Goal: Task Accomplishment & Management: Manage account settings

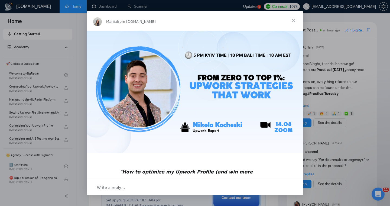
click at [292, 19] on span "Close" at bounding box center [292, 20] width 19 height 19
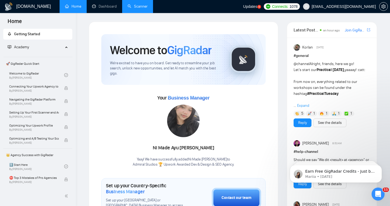
click at [129, 8] on link "Scanner" at bounding box center [137, 6] width 20 height 5
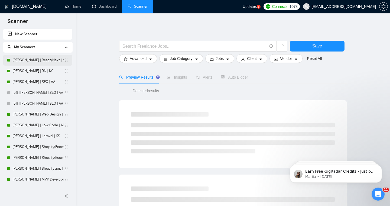
click at [21, 62] on link "[PERSON_NAME] | React/Next | KS" at bounding box center [38, 60] width 52 height 11
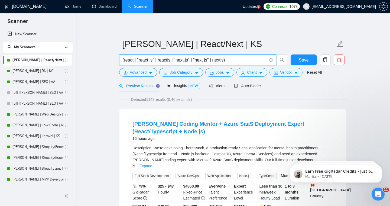
drag, startPoint x: 122, startPoint y: 60, endPoint x: 229, endPoint y: 59, distance: 106.6
click at [229, 59] on input "(react | "react js" | reactjs | "next.js" | "next js" | nextjs)" at bounding box center [194, 60] width 144 height 7
click at [135, 61] on input "(react | "react js" | reactjs | "next.js" | "next js" | nextjs)" at bounding box center [194, 60] width 144 height 7
click at [123, 60] on span "(react | "react js" | reactjs | "next.js" | "next js" | nextjs)" at bounding box center [197, 59] width 157 height 11
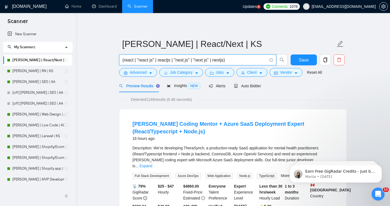
click at [123, 60] on input "(react | "react js" | reactjs | "next.js" | "next js" | nextjs)" at bounding box center [194, 60] width 144 height 7
click at [153, 60] on input "(react | "react js" | reactjs | "next.js" | "next js" | nextjs)" at bounding box center [194, 60] width 144 height 7
click at [138, 61] on input "(react | "react js" | reactjs | "next.js" | "next js" | nextjs)" at bounding box center [194, 60] width 144 height 7
drag, startPoint x: 138, startPoint y: 61, endPoint x: 154, endPoint y: 61, distance: 16.5
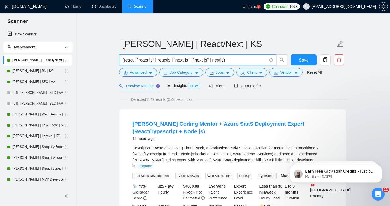
click at [154, 61] on input "(react | "react js" | reactjs | "next.js" | "next js" | nextjs)" at bounding box center [194, 60] width 144 height 7
click at [150, 61] on input "(react | "react js" | reactjs | "next.js" | "next js" | nextjs)" at bounding box center [194, 60] width 144 height 7
click at [155, 59] on input "(react | "react js" | reactjs | "next.js" | "next js" | nextjs)" at bounding box center [194, 60] width 144 height 7
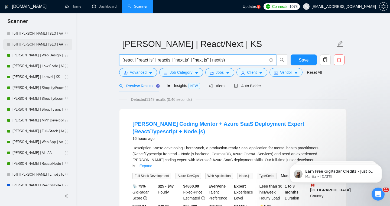
scroll to position [61, 0]
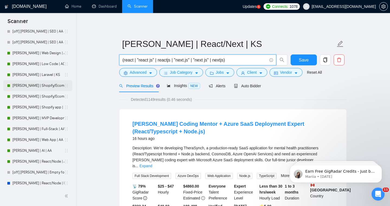
click at [39, 84] on link "[PERSON_NAME] | Shopify/Ecom | KS - lower requirements" at bounding box center [38, 85] width 52 height 11
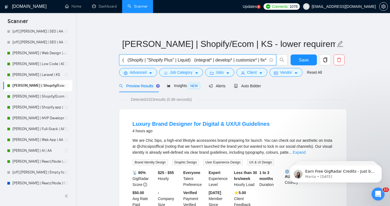
click at [193, 62] on input "( (Shopify | "Shopify Plus" | Liquid) (integrat* | develop* | customize* | fix*…" at bounding box center [194, 60] width 144 height 7
drag, startPoint x: 195, startPoint y: 61, endPoint x: 192, endPoint y: 61, distance: 3.0
click at [192, 61] on input "( (Shopify | "Shopify Plus" | Liquid) (integrat* | develop* | customize* | fix*…" at bounding box center [194, 60] width 144 height 7
click at [189, 60] on input "( (Shopify | "Shopify Plus" | Liquid) (integrat* | develop* | customize* | fix*…" at bounding box center [194, 60] width 144 height 7
drag, startPoint x: 144, startPoint y: 60, endPoint x: 129, endPoint y: 60, distance: 14.9
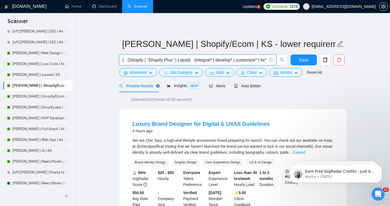
click at [129, 60] on input "( (Shopify | "Shopify Plus" | Liquid) (integrat* | develop* | customize* | fix*…" at bounding box center [194, 60] width 144 height 7
drag, startPoint x: 214, startPoint y: 60, endPoint x: 202, endPoint y: 61, distance: 12.8
click at [202, 61] on input "( (Shopify | "Shopify Plus" | Liquid) (integrat* | develop* | customize* | fix*…" at bounding box center [194, 60] width 144 height 7
click at [181, 60] on input "( (Shopify | "Shopify Plus" | Liquid) (integrat* | develop* | customize* | fix*…" at bounding box center [194, 60] width 144 height 7
click at [195, 60] on input "( (Shopify | "Shopify Plus" | Liquid) (integrat* | develop* | customize* | fix*…" at bounding box center [194, 60] width 144 height 7
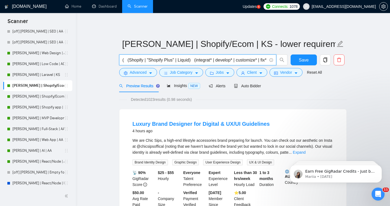
click at [200, 60] on input "( (Shopify | "Shopify Plus" | Liquid) (integrat* | develop* | customize* | fix*…" at bounding box center [194, 60] width 144 height 7
drag, startPoint x: 199, startPoint y: 60, endPoint x: 205, endPoint y: 60, distance: 6.2
click at [205, 60] on input "( (Shopify | "Shopify Plus" | Liquid) (integrat* | develop* | customize* | fix*…" at bounding box center [194, 60] width 144 height 7
click at [221, 60] on input "( (Shopify | "Shopify Plus" | Liquid) (integrat* | develop* | customize* | fix*…" at bounding box center [194, 60] width 144 height 7
click at [230, 60] on input "( (Shopify | "Shopify Plus" | Liquid) (integrat* | develop* | customize* | fix*…" at bounding box center [194, 60] width 144 height 7
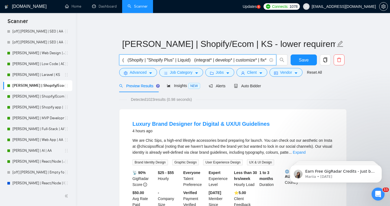
scroll to position [0, 9]
click at [249, 60] on input "( (Shopify | "Shopify Plus" | Liquid) (integrat* | develop* | customize* | fix*…" at bounding box center [194, 60] width 144 height 7
click at [250, 59] on input "( (Shopify | "Shopify Plus" | Liquid) (integrat* | develop* | customiz* | fix* …" at bounding box center [194, 60] width 144 height 7
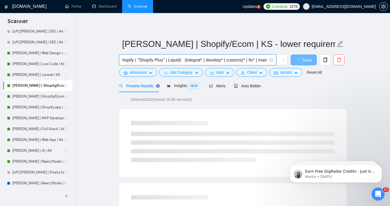
click at [204, 59] on input "( (Shopify | "Shopify Plus" | Liquid) (integrat* | develop* | customiz* | fix* …" at bounding box center [194, 60] width 144 height 7
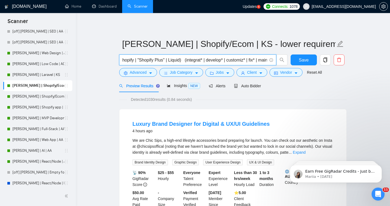
click at [202, 60] on input "( (Shopify | "Shopify Plus" | Liquid) (integrat* | develop* | customiz* | fix* …" at bounding box center [194, 60] width 144 height 7
drag, startPoint x: 204, startPoint y: 60, endPoint x: 187, endPoint y: 61, distance: 16.5
click at [187, 61] on input "( (Shopify | "Shopify Plus" | Liquid) (integrat* | develop* | customiz* | fix* …" at bounding box center [194, 60] width 144 height 7
click at [203, 59] on input "( (Shopify | "Shopify Plus" | Liquid) (integrat* | develop* | customiz* | fix* …" at bounding box center [194, 60] width 144 height 7
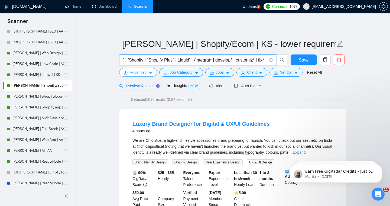
type input "( (Shopify | "Shopify Plus" | Liquid) (integrat* | develop* | customiz* | fix* …"
click at [139, 72] on span "Advanced" at bounding box center [138, 72] width 17 height 6
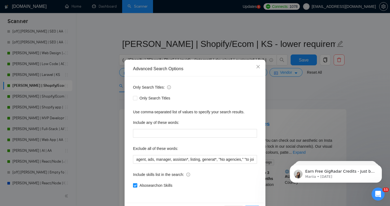
scroll to position [19, 0]
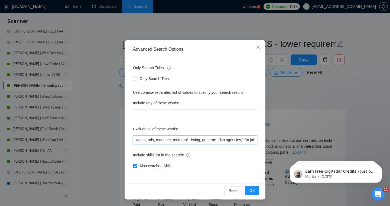
drag, startPoint x: 135, startPoint y: 139, endPoint x: 242, endPoint y: 141, distance: 107.1
click at [242, 141] on input "agent, ads, manager, assistan*, listing, generat*, "No agencies," "to join our …" at bounding box center [195, 139] width 124 height 9
click at [242, 140] on input "agent, ads, manager, assistan*, listing, generat*, "No agencies," "to join our …" at bounding box center [195, 139] width 124 height 9
click at [135, 140] on input "agent, ads, manager, assistan*, listing, generat*, "No agencies," "to join our …" at bounding box center [195, 139] width 124 height 9
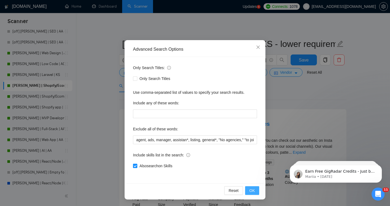
click at [250, 189] on span "OK" at bounding box center [251, 190] width 5 height 6
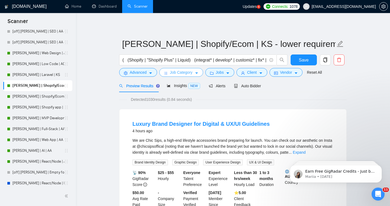
click at [181, 72] on span "Job Category" at bounding box center [181, 72] width 22 height 6
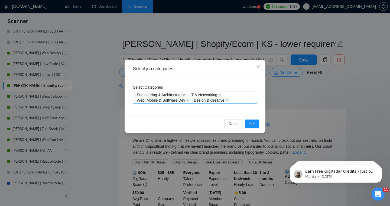
click at [233, 94] on div "Engineering & Architecture IT & Networking Web, Mobile & Software Dev Design & …" at bounding box center [192, 97] width 116 height 11
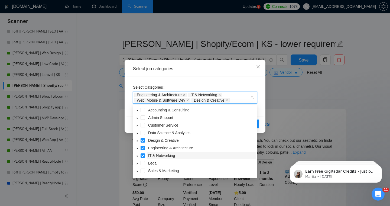
scroll to position [22, 0]
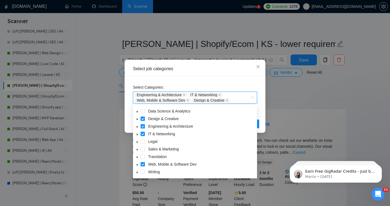
click at [257, 100] on div "Select Categories Engineering & Architecture, IT & Networking, Web, Mobile & So…" at bounding box center [194, 96] width 137 height 40
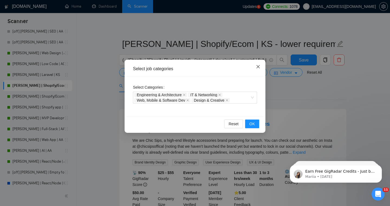
click at [257, 66] on icon "close" at bounding box center [258, 66] width 4 height 4
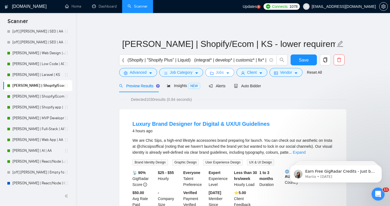
click at [217, 70] on span "Jobs" at bounding box center [220, 72] width 8 height 6
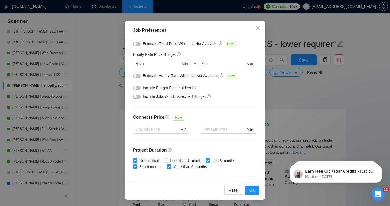
scroll to position [58, 0]
click at [166, 160] on input "Less than 1 month" at bounding box center [165, 159] width 4 height 4
checkbox input "true"
click at [252, 191] on span "OK" at bounding box center [251, 190] width 5 height 6
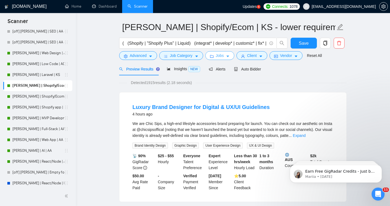
scroll to position [18, 0]
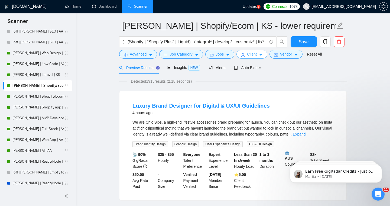
click at [249, 52] on span "Client" at bounding box center [252, 54] width 10 height 6
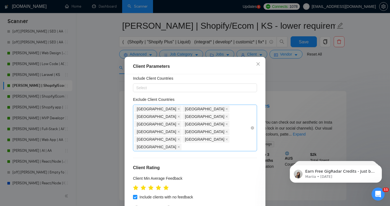
scroll to position [0, 0]
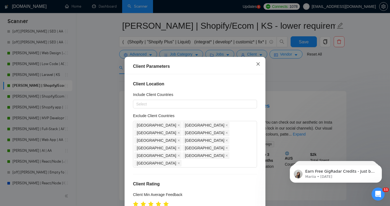
click at [256, 64] on icon "close" at bounding box center [258, 64] width 4 height 4
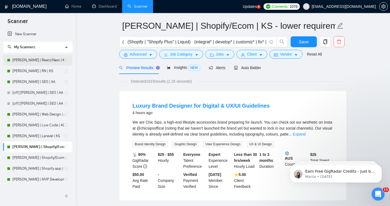
click at [34, 59] on link "[PERSON_NAME] | React/Next | KS" at bounding box center [38, 60] width 52 height 11
click at [309, 43] on button "Save" at bounding box center [303, 41] width 26 height 11
click at [28, 56] on link "[PERSON_NAME] | React/Next | KS" at bounding box center [38, 60] width 52 height 11
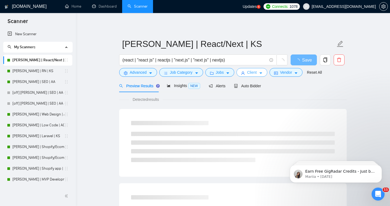
click at [252, 70] on span "Client" at bounding box center [252, 72] width 10 height 6
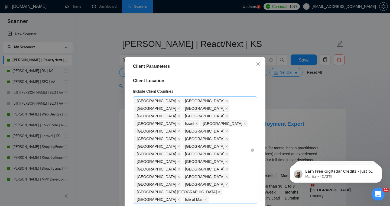
scroll to position [3, 0]
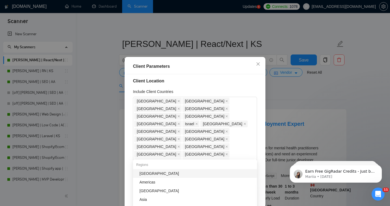
drag, startPoint x: 181, startPoint y: 152, endPoint x: 210, endPoint y: 78, distance: 79.4
click at [210, 78] on div "Client Location Include Client Countries [GEOGRAPHIC_DATA] [GEOGRAPHIC_DATA] [G…" at bounding box center [194, 146] width 137 height 144
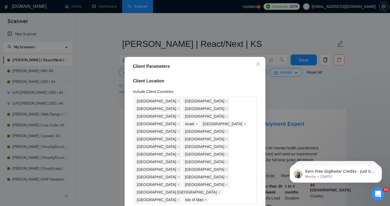
click at [210, 78] on h4 "Client Location" at bounding box center [195, 81] width 124 height 6
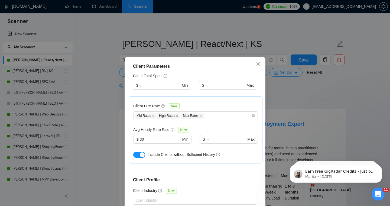
scroll to position [36, 0]
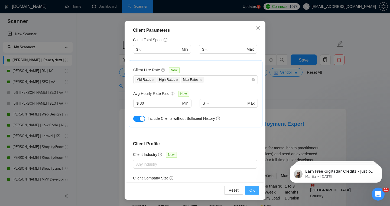
click at [251, 189] on span "OK" at bounding box center [251, 190] width 5 height 6
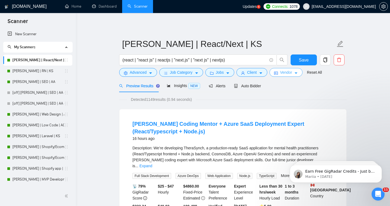
click at [278, 73] on icon "idcard" at bounding box center [276, 73] width 4 height 4
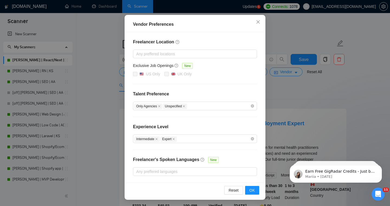
scroll to position [44, 0]
click at [259, 23] on icon "close" at bounding box center [258, 22] width 4 height 4
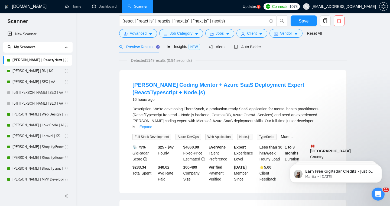
scroll to position [0, 0]
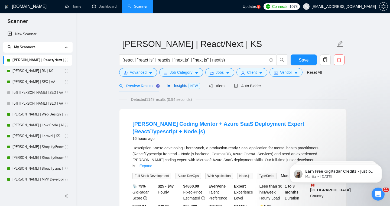
click at [173, 85] on span "Insights NEW" at bounding box center [183, 85] width 33 height 4
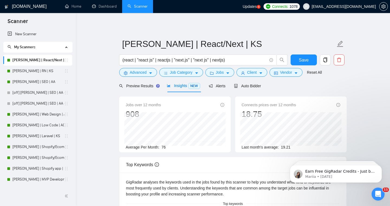
scroll to position [42, 0]
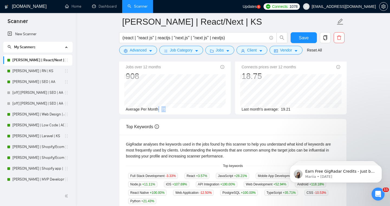
drag, startPoint x: 168, startPoint y: 109, endPoint x: 159, endPoint y: 109, distance: 9.5
click at [159, 109] on div "Average Per Month: 76" at bounding box center [175, 109] width 98 height 6
click at [210, 108] on div "Average Per Month: 76" at bounding box center [175, 109] width 98 height 6
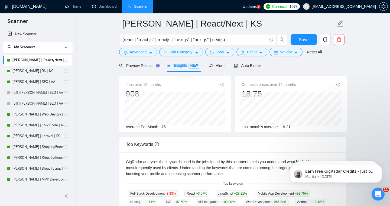
scroll to position [18, 0]
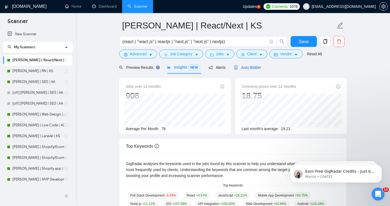
click at [249, 66] on span "Auto Bidder" at bounding box center [247, 67] width 27 height 4
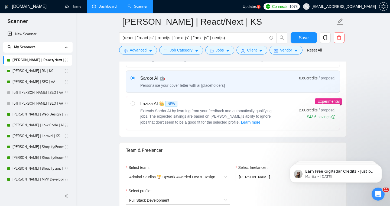
click at [105, 7] on link "Dashboard" at bounding box center [104, 6] width 25 height 5
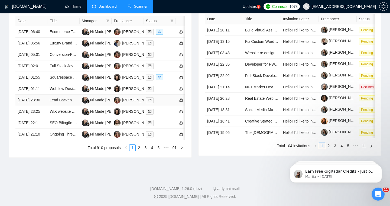
scroll to position [255, 0]
click at [140, 150] on link "2" at bounding box center [139, 147] width 6 height 6
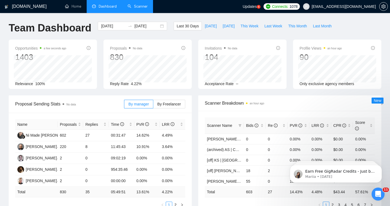
click at [146, 6] on link "Scanner" at bounding box center [137, 6] width 20 height 5
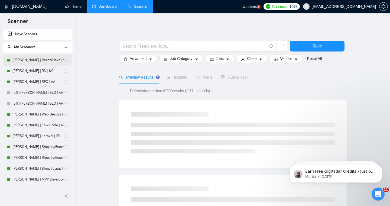
click at [27, 60] on link "[PERSON_NAME] | React/Next | KS" at bounding box center [38, 60] width 52 height 11
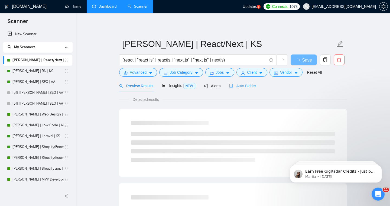
click at [238, 89] on div "Auto Bidder" at bounding box center [242, 85] width 27 height 13
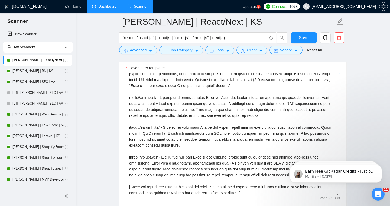
scroll to position [71, 0]
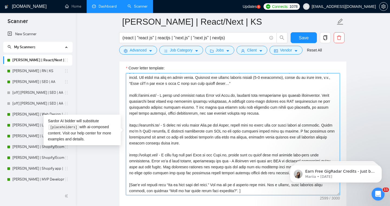
drag, startPoint x: 130, startPoint y: 95, endPoint x: 281, endPoint y: 174, distance: 170.8
click at [281, 174] on textarea "Cover letter template:" at bounding box center [233, 134] width 214 height 122
click at [243, 171] on textarea "Cover letter template:" at bounding box center [233, 134] width 214 height 122
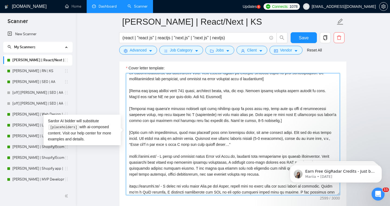
scroll to position [0, 0]
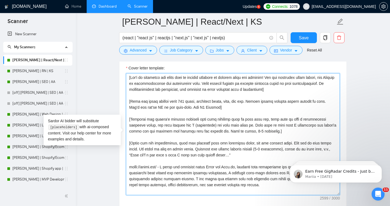
drag, startPoint x: 201, startPoint y: 107, endPoint x: 140, endPoint y: 106, distance: 60.9
click at [140, 106] on textarea "Cover letter template:" at bounding box center [233, 134] width 214 height 122
click at [136, 106] on textarea "Cover letter template:" at bounding box center [233, 134] width 214 height 122
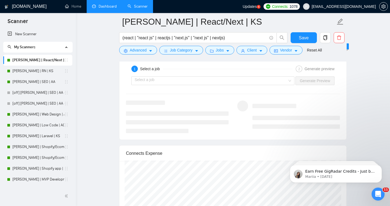
scroll to position [1066, 0]
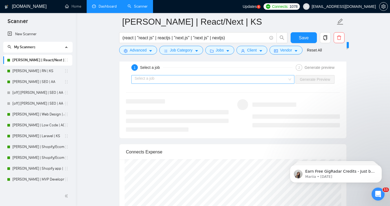
click at [260, 75] on input "search" at bounding box center [210, 79] width 153 height 8
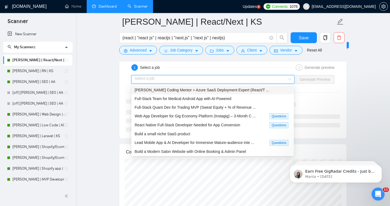
click at [192, 91] on span "[PERSON_NAME] Coding Mentor + Azure SaaS Deployment Expert (React/T ..." at bounding box center [201, 90] width 134 height 4
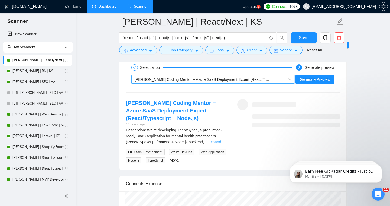
click at [213, 140] on link "Expand" at bounding box center [214, 142] width 13 height 4
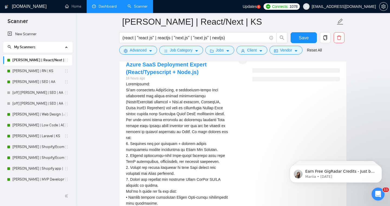
scroll to position [1057, 0]
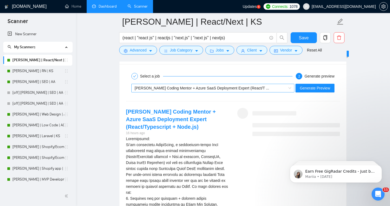
click at [204, 85] on div "[PERSON_NAME] Coding Mentor + Azure SaaS Deployment Expert (React/T ..." at bounding box center [209, 88] width 151 height 8
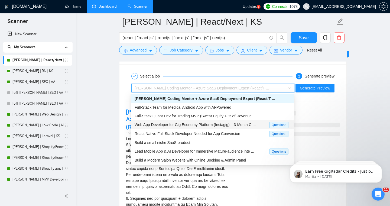
click at [198, 126] on span "Web App Developer for Gig Economy Platform (Instagig) – 3-Month C ..." at bounding box center [194, 124] width 121 height 4
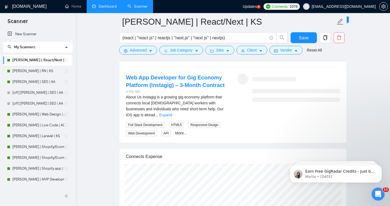
scroll to position [1097, 0]
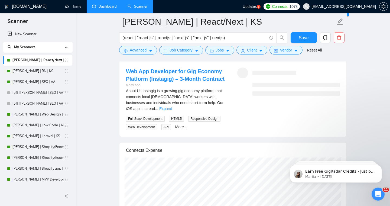
click at [172, 106] on link "Expand" at bounding box center [165, 108] width 13 height 4
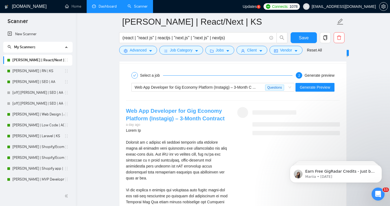
scroll to position [1057, 0]
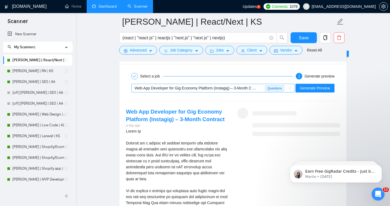
click at [197, 86] on span "Web App Developer for Gig Economy Platform (Instagig) – 3-Month C ..." at bounding box center [194, 88] width 121 height 4
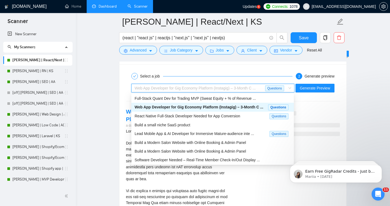
scroll to position [17, 0]
click at [190, 131] on span "Lead Mobile App & AI Developer for Immersive Mature-audience inte ..." at bounding box center [193, 133] width 119 height 4
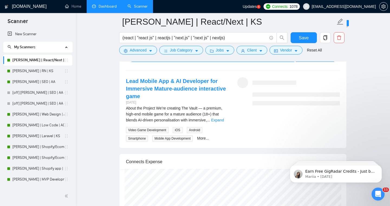
scroll to position [1093, 0]
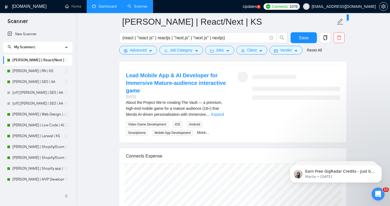
click at [214, 111] on div "About the Project We’re creating The Vault — a premium, high-end mobile game fo…" at bounding box center [177, 108] width 103 height 18
click at [214, 113] on div "About the Project We’re creating The Vault — a premium, high-end mobile game fo…" at bounding box center [177, 108] width 103 height 18
click at [215, 115] on link "Expand" at bounding box center [217, 114] width 13 height 4
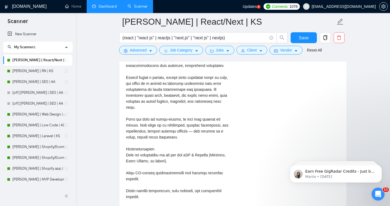
scroll to position [1074, 0]
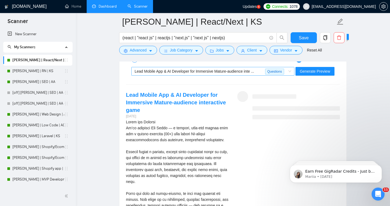
click at [210, 74] on div "Lead Mobile App & AI Developer for Immersive Mature-audience inte ..." at bounding box center [199, 71] width 130 height 8
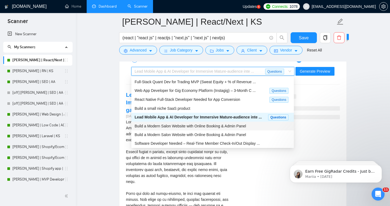
click at [196, 128] on div "Build a Modern Salon Website with Online Booking & Admin Panel" at bounding box center [212, 125] width 162 height 9
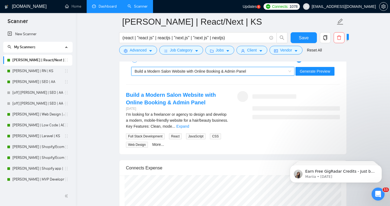
scroll to position [1124, 0]
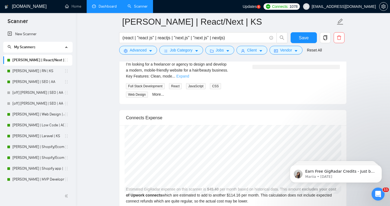
click at [189, 78] on link "Expand" at bounding box center [182, 76] width 13 height 4
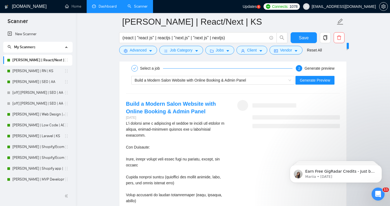
scroll to position [1060, 0]
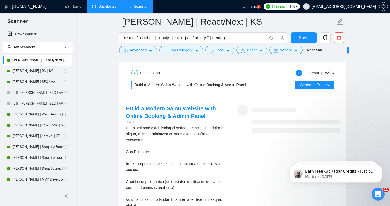
click at [212, 82] on span "Build a Modern Salon Website with Online Booking & Admin Panel" at bounding box center [189, 84] width 111 height 4
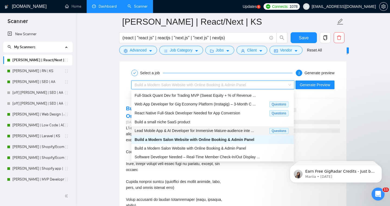
click at [199, 129] on span "Lead Mobile App & AI Developer for Immersive Mature-audience inte ..." at bounding box center [193, 130] width 119 height 4
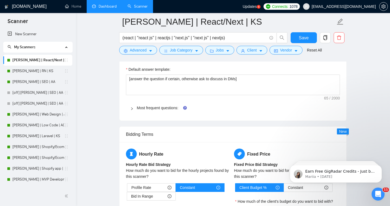
scroll to position [785, 0]
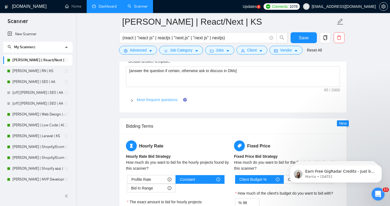
click at [162, 98] on link "Most frequent questions:" at bounding box center [157, 99] width 41 height 4
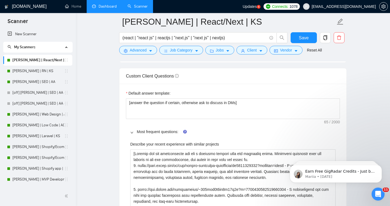
scroll to position [751, 0]
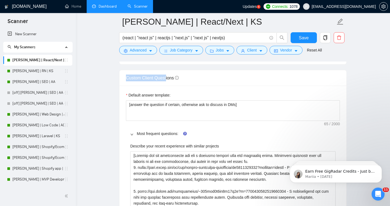
drag, startPoint x: 125, startPoint y: 78, endPoint x: 171, endPoint y: 82, distance: 46.5
click at [170, 81] on div "Custom Client Questions" at bounding box center [232, 78] width 227 height 16
click at [171, 82] on div "Custom Client Questions" at bounding box center [233, 77] width 214 height 15
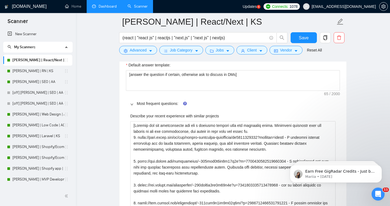
scroll to position [782, 0]
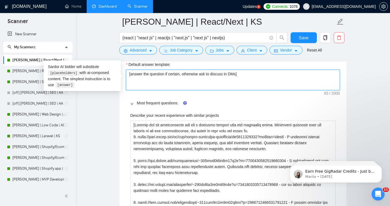
drag, startPoint x: 244, startPoint y: 74, endPoint x: 126, endPoint y: 74, distance: 118.2
click at [126, 74] on textarea "[answer the question if certain, otherwise ask to discuss in DMs]" at bounding box center [233, 80] width 214 height 21
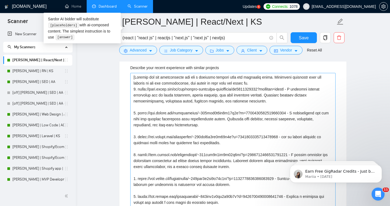
scroll to position [830, 0]
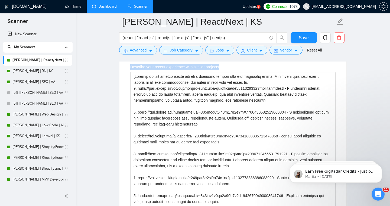
drag, startPoint x: 130, startPoint y: 67, endPoint x: 229, endPoint y: 69, distance: 99.8
click at [229, 69] on div "Describe your recent experience with similar projects" at bounding box center [232, 68] width 205 height 8
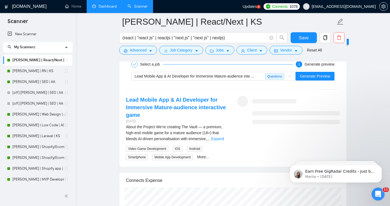
scroll to position [1784, 0]
click at [305, 76] on span "Generate Preview" at bounding box center [314, 77] width 30 height 6
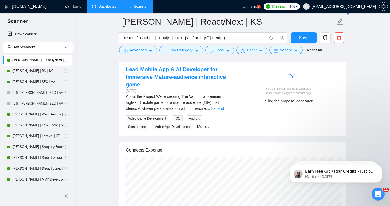
scroll to position [1821, 0]
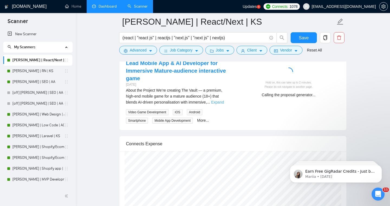
click at [219, 104] on link "Expand" at bounding box center [217, 102] width 13 height 4
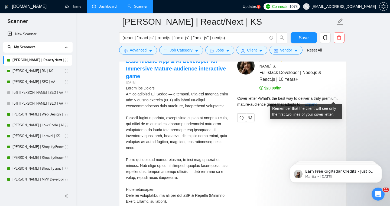
scroll to position [1823, 0]
click at [317, 102] on link "Expand" at bounding box center [310, 104] width 13 height 4
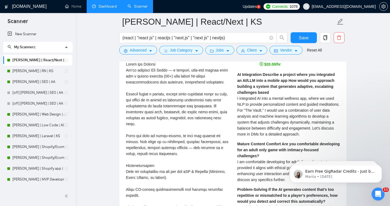
scroll to position [1847, 0]
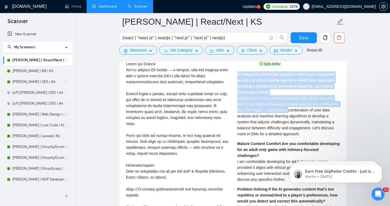
drag, startPoint x: 237, startPoint y: 67, endPoint x: 311, endPoint y: 102, distance: 82.0
click at [311, 102] on span "I integrated AI into a mental wellness app, where we used NLP to provide person…" at bounding box center [288, 116] width 102 height 40
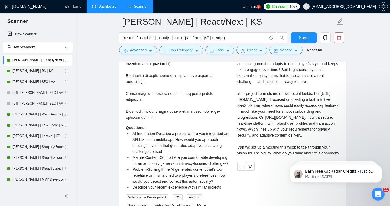
scroll to position [2091, 0]
drag, startPoint x: 236, startPoint y: 76, endPoint x: 265, endPoint y: 179, distance: 107.5
click at [266, 148] on div "Cover letter What’s the best way to deliver a truly premium, mature-audience ga…" at bounding box center [288, 102] width 103 height 107
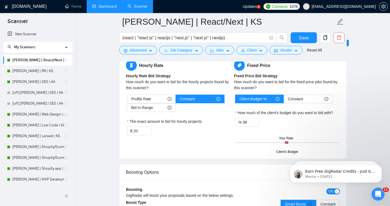
scroll to position [1585, 0]
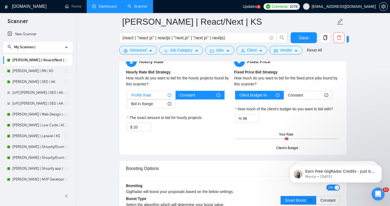
click at [153, 93] on div "Profile Rate" at bounding box center [151, 95] width 40 height 8
click at [127, 96] on input "Profile Rate" at bounding box center [127, 96] width 0 height 0
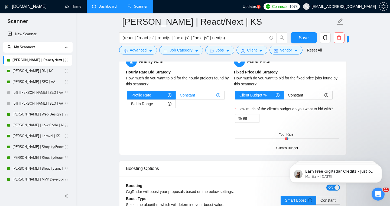
click at [184, 93] on span "Constant" at bounding box center [187, 95] width 15 height 8
click at [176, 96] on input "Constant" at bounding box center [176, 96] width 0 height 0
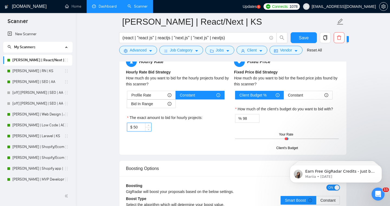
click at [139, 126] on input "50" at bounding box center [142, 127] width 18 height 8
click at [203, 124] on div "$ 20" at bounding box center [179, 127] width 104 height 9
click at [165, 104] on div "Bid In Range" at bounding box center [151, 104] width 40 height 8
click at [127, 105] on input "Bid In Range" at bounding box center [127, 105] width 0 height 0
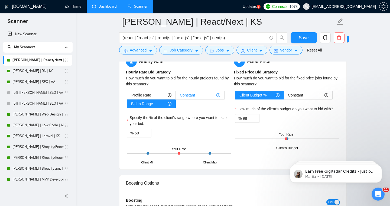
click at [194, 94] on span "Constant" at bounding box center [187, 95] width 15 height 8
click at [176, 96] on input "Constant" at bounding box center [176, 96] width 0 height 0
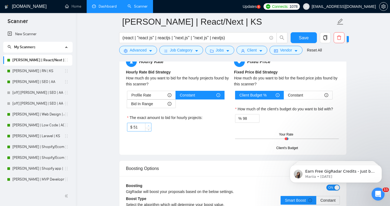
click at [145, 126] on span "Increase Value" at bounding box center [148, 125] width 6 height 5
click at [141, 128] on input "52" at bounding box center [142, 127] width 18 height 8
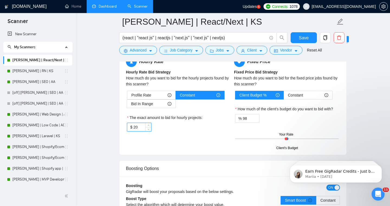
type input "20"
click at [176, 127] on div "$ 20" at bounding box center [179, 127] width 104 height 9
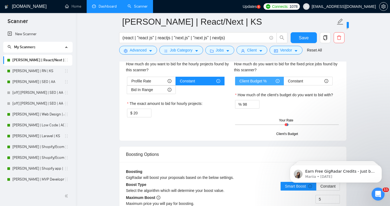
scroll to position [1601, 0]
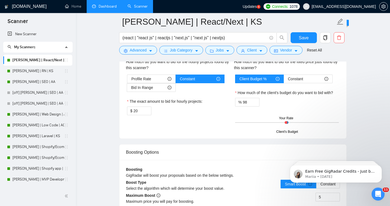
click at [215, 125] on div "Hourly Rate Hourly Rate Bid Strategy How much do you want to bid for the hourly…" at bounding box center [233, 86] width 216 height 92
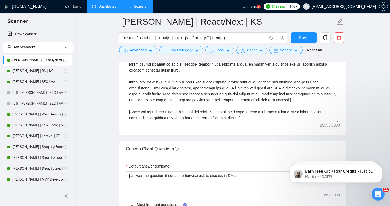
scroll to position [569, 0]
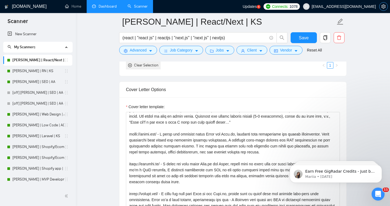
click at [383, 5] on icon "setting" at bounding box center [383, 6] width 4 height 4
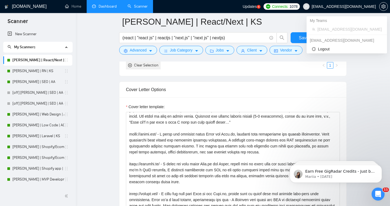
click at [338, 6] on span "[EMAIL_ADDRESS][DOMAIN_NAME]" at bounding box center [343, 6] width 64 height 0
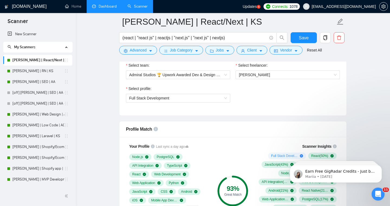
scroll to position [287, 0]
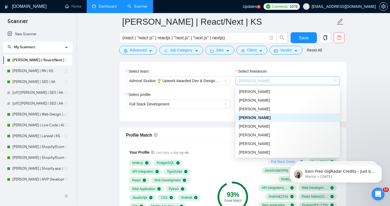
click at [285, 79] on span "[PERSON_NAME]" at bounding box center [288, 81] width 98 height 8
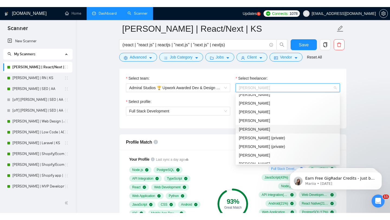
scroll to position [83, 0]
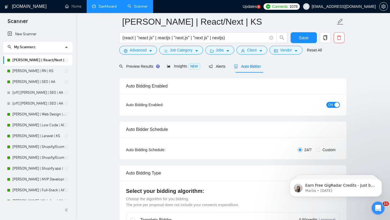
scroll to position [0, 0]
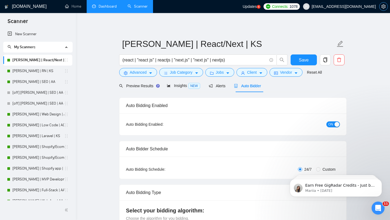
click at [380, 5] on span "setting" at bounding box center [383, 6] width 8 height 4
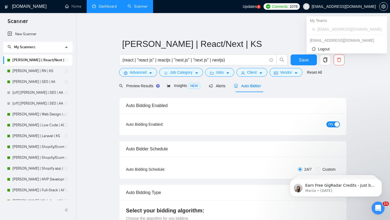
click at [346, 6] on span "[EMAIL_ADDRESS][DOMAIN_NAME]" at bounding box center [343, 6] width 64 height 0
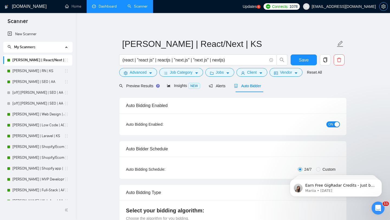
click at [383, 8] on icon "setting" at bounding box center [383, 6] width 4 height 4
click at [295, 60] on button "Save" at bounding box center [303, 59] width 26 height 11
click at [385, 6] on icon "setting" at bounding box center [383, 6] width 4 height 4
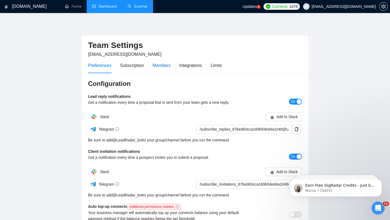
click at [164, 65] on div "Members" at bounding box center [161, 65] width 18 height 7
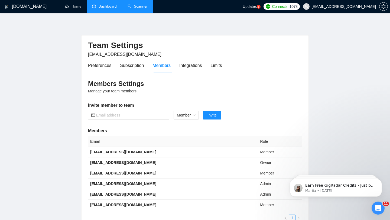
scroll to position [49, 0]
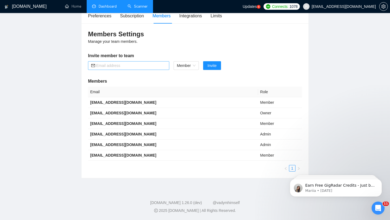
click at [145, 62] on span at bounding box center [128, 65] width 81 height 9
paste input "[EMAIL_ADDRESS][DOMAIN_NAME]"
type input "[EMAIL_ADDRESS][DOMAIN_NAME]"
click at [210, 65] on span "Invite" at bounding box center [211, 65] width 9 height 6
